Goal: Task Accomplishment & Management: Use online tool/utility

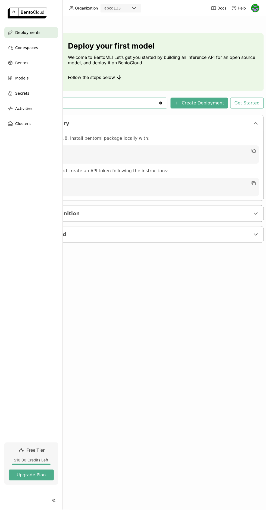
scroll to position [0, 81]
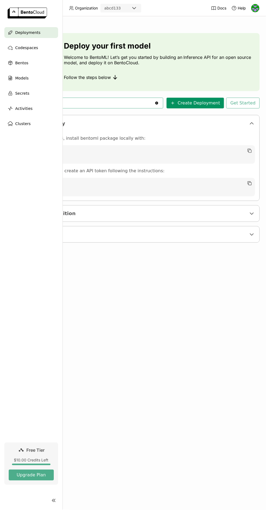
click at [200, 100] on button "Create Deployment" at bounding box center [195, 103] width 58 height 11
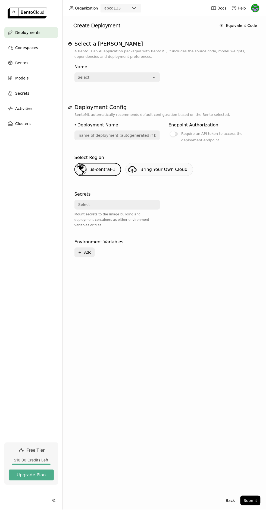
click at [108, 82] on div "Select" at bounding box center [113, 77] width 77 height 9
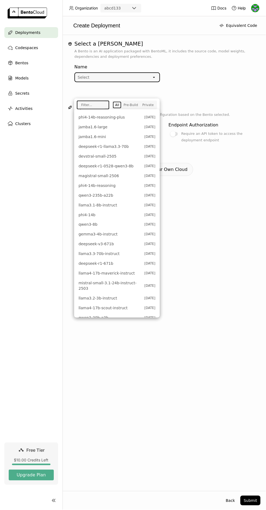
scroll to position [70, 0]
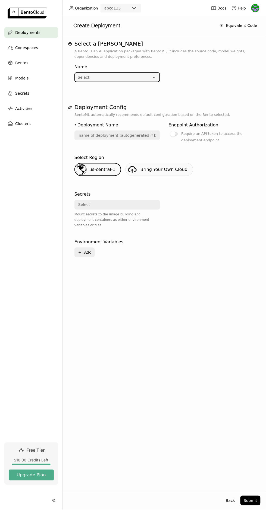
click at [125, 82] on div "Select" at bounding box center [113, 77] width 77 height 9
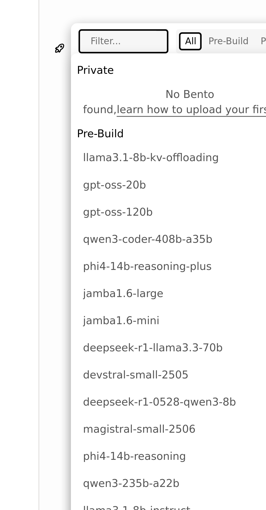
click at [117, 156] on span "gpt-oss-20b" at bounding box center [109, 156] width 63 height 5
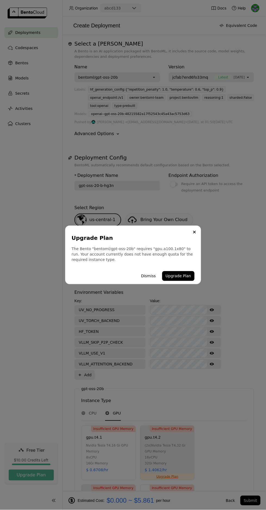
click at [152, 277] on button "Dismiss" at bounding box center [148, 277] width 21 height 10
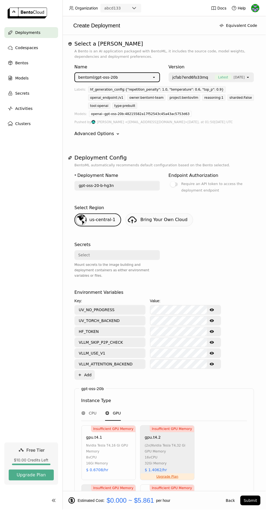
click at [157, 82] on div "open" at bounding box center [156, 77] width 8 height 9
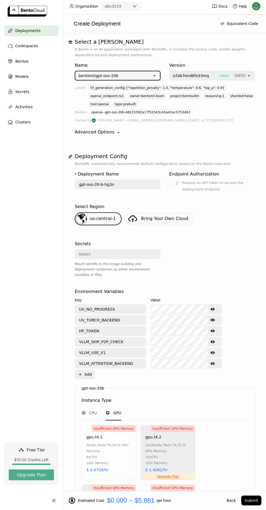
click at [156, 82] on div "open" at bounding box center [156, 77] width 8 height 9
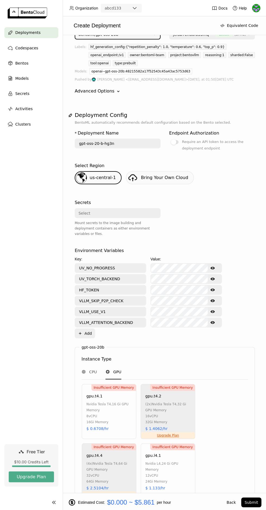
scroll to position [48, 0]
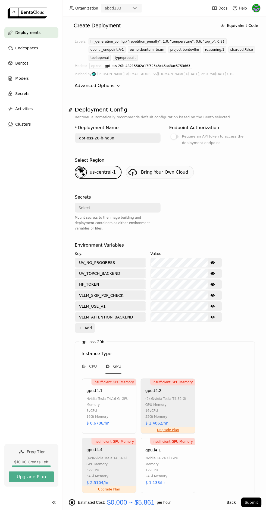
click at [154, 30] on icon at bounding box center [154, 29] width 2 height 1
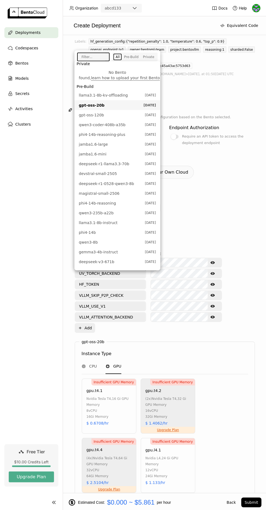
scroll to position [0, 0]
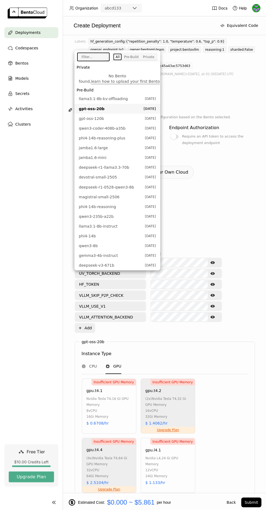
click at [137, 164] on div "deepseek-r1-llama3.3-70b [DATE]" at bounding box center [116, 166] width 77 height 5
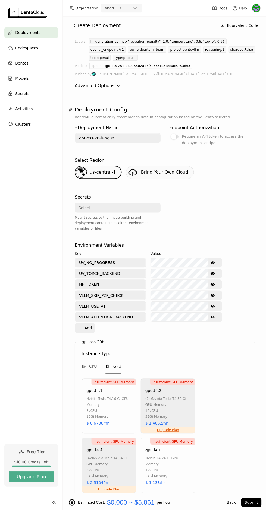
type input "deepseek-r-1-llama-3-3-70-b-wvqr"
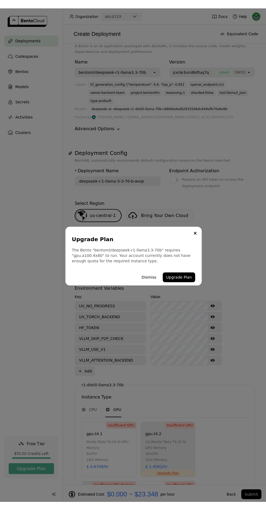
scroll to position [48, 0]
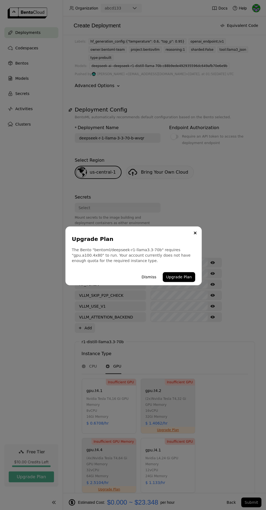
click at [154, 275] on button "Dismiss" at bounding box center [148, 277] width 21 height 10
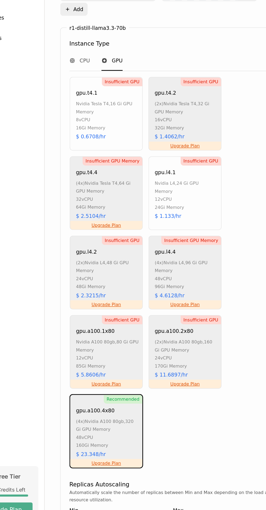
scroll to position [0, 0]
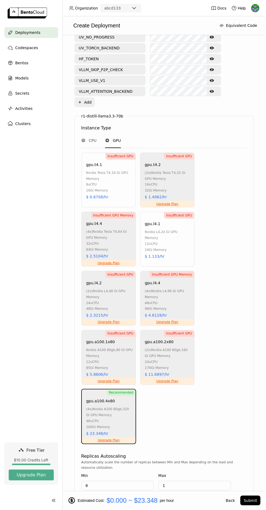
click at [102, 425] on div "48 vCPU" at bounding box center [109, 422] width 47 height 6
